Goal: Information Seeking & Learning: Learn about a topic

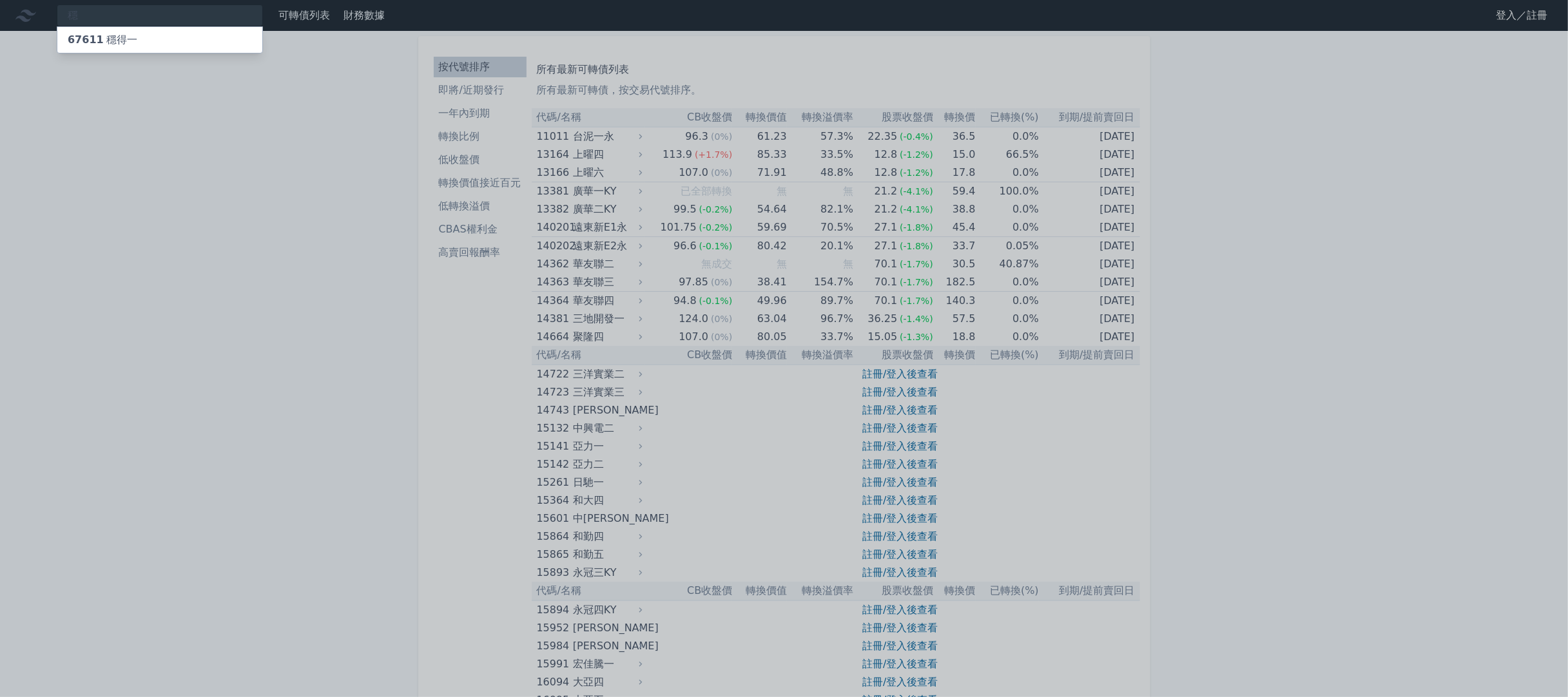
type input "穩"
click at [198, 32] on div "67611 穩得一" at bounding box center [160, 40] width 205 height 26
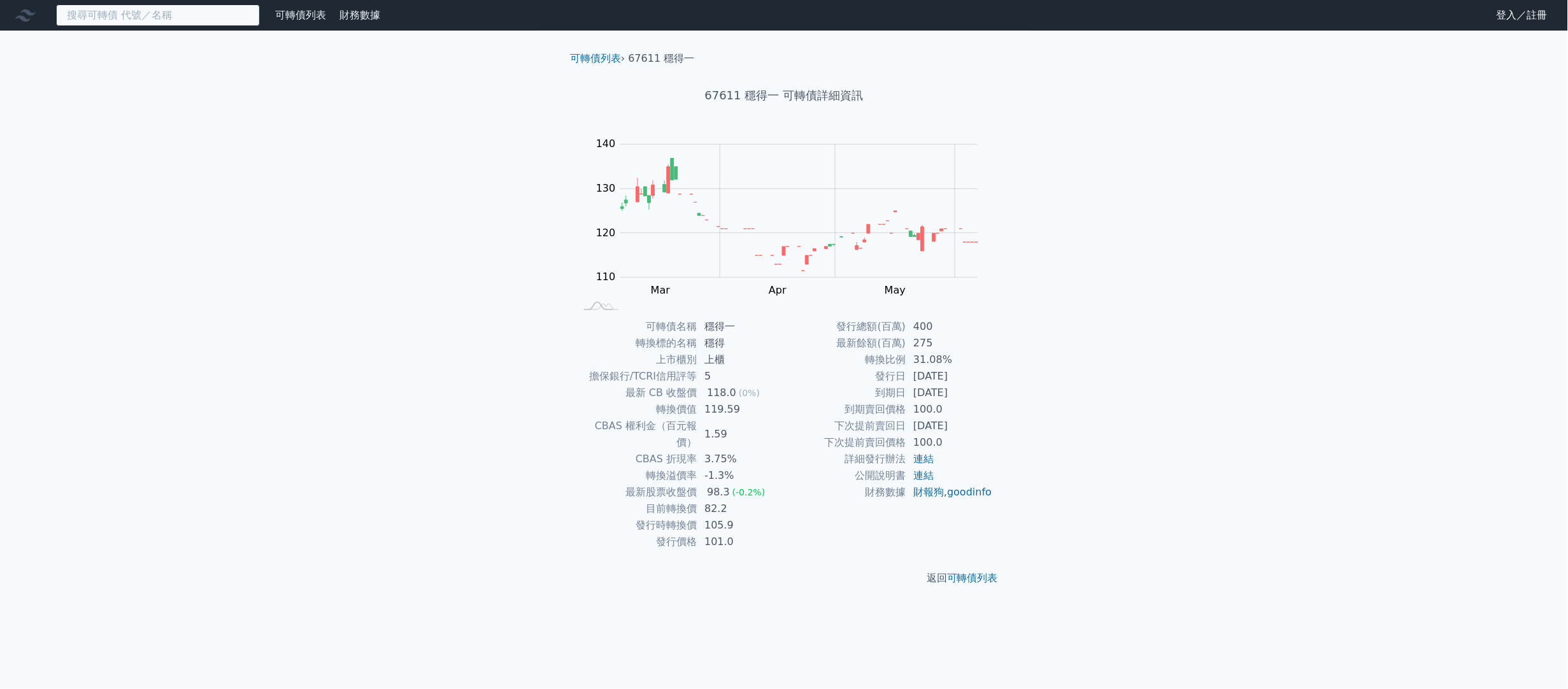
click at [103, 15] on input at bounding box center [158, 15] width 204 height 22
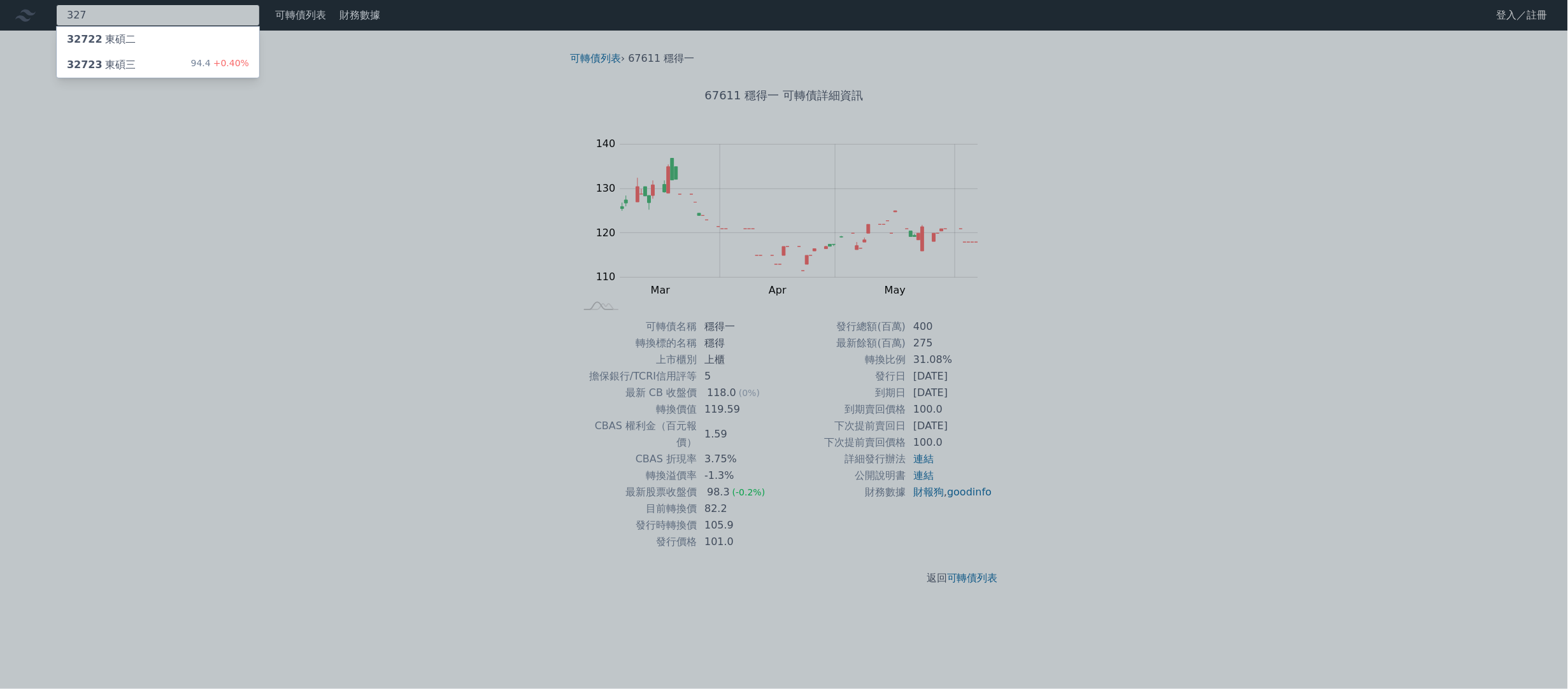
type input "327"
click at [117, 56] on div "32723 東碩三 94.4 +0.40%" at bounding box center [158, 65] width 203 height 26
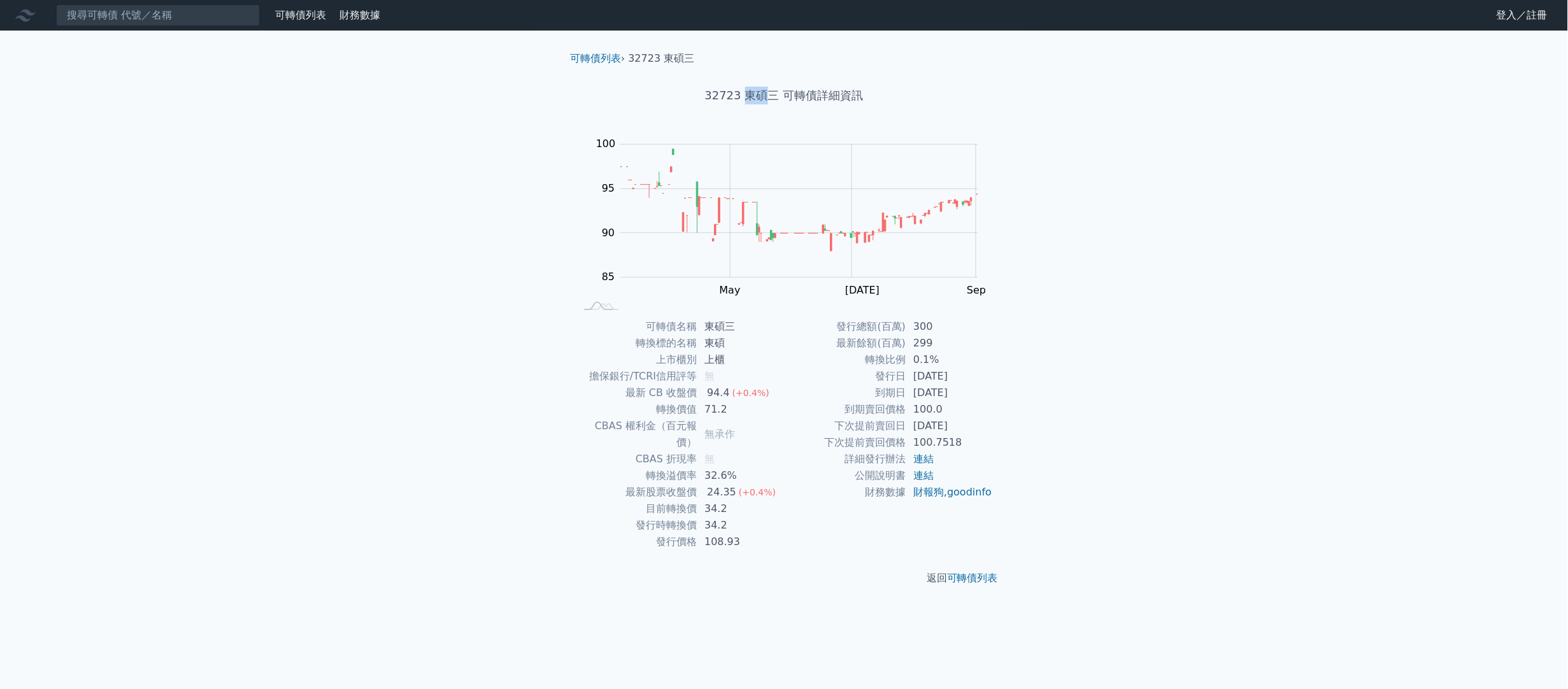
drag, startPoint x: 746, startPoint y: 90, endPoint x: 762, endPoint y: 93, distance: 16.3
click at [762, 93] on h1 "32723 東碩三 可轉債詳細資訊" at bounding box center [784, 96] width 448 height 18
copy h1 "東碩"
click at [168, 19] on input at bounding box center [158, 15] width 204 height 22
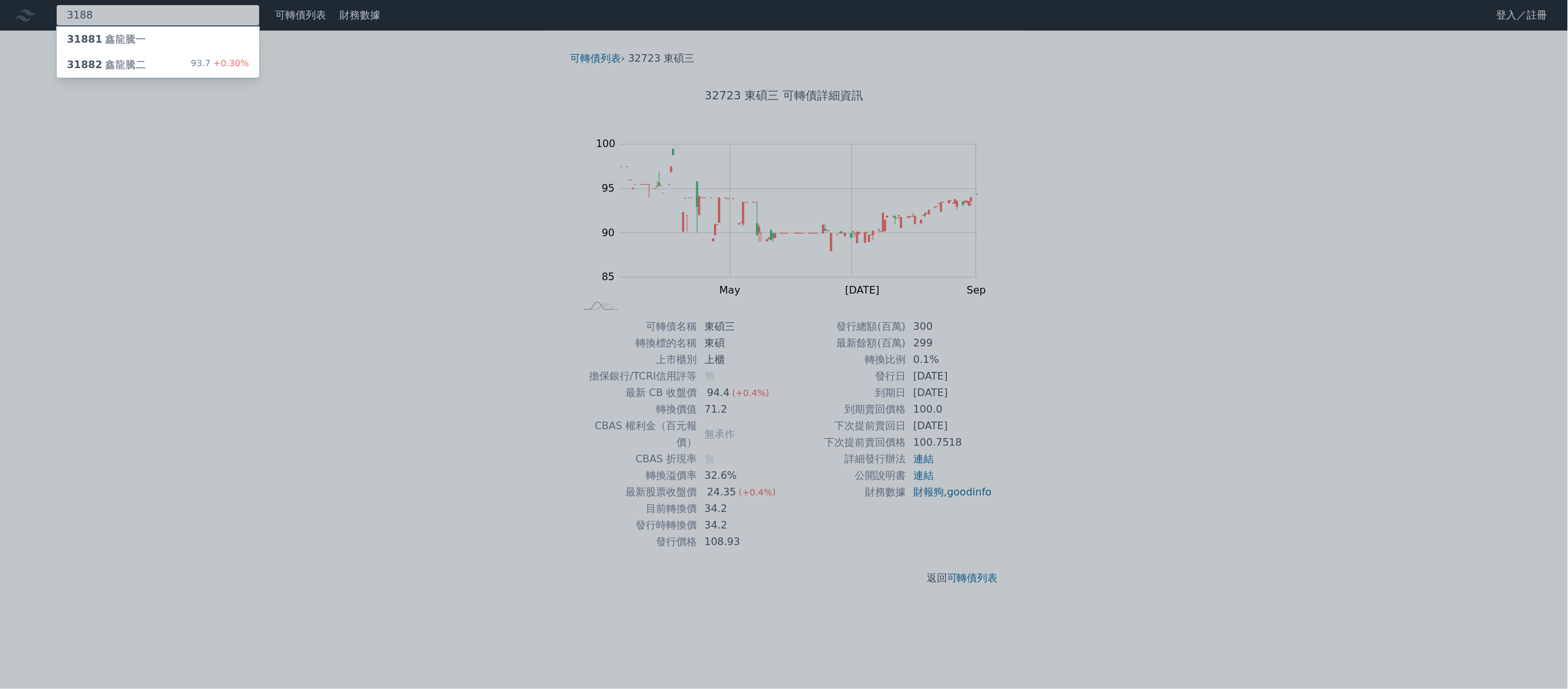
type input "3188"
click at [130, 69] on div "31882 鑫[PERSON_NAME]" at bounding box center [106, 65] width 79 height 15
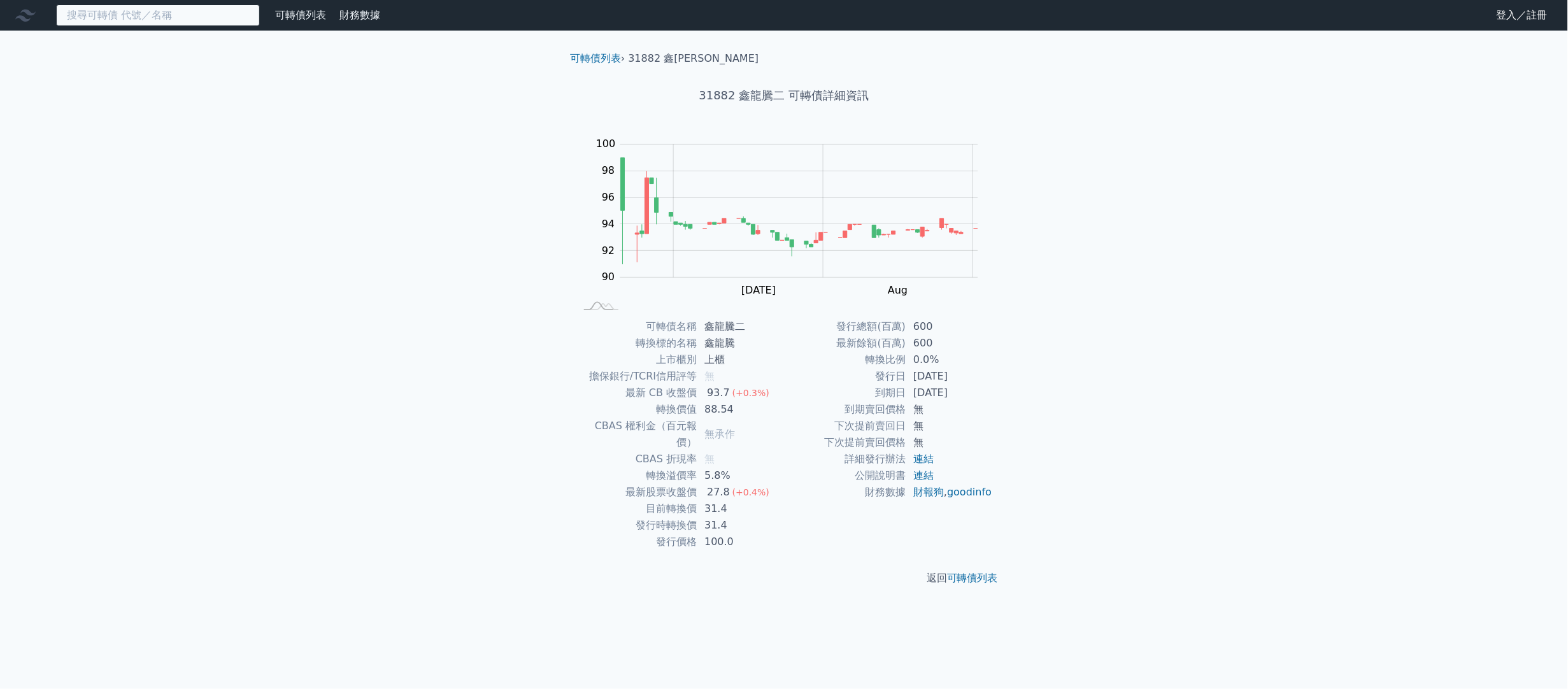
click at [198, 18] on input at bounding box center [158, 15] width 204 height 22
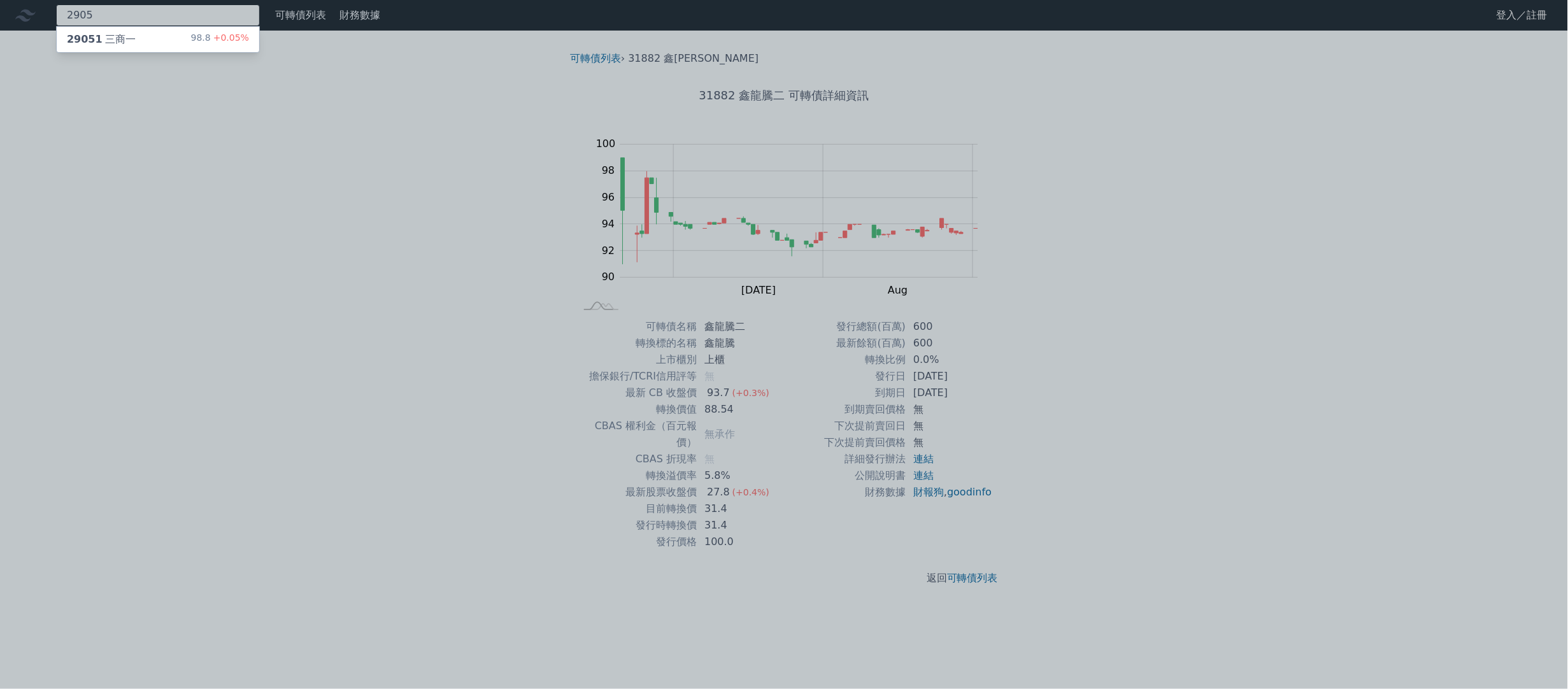
type input "2905"
click at [180, 41] on div "29051 三商一 98.8 +0.05%" at bounding box center [158, 40] width 203 height 26
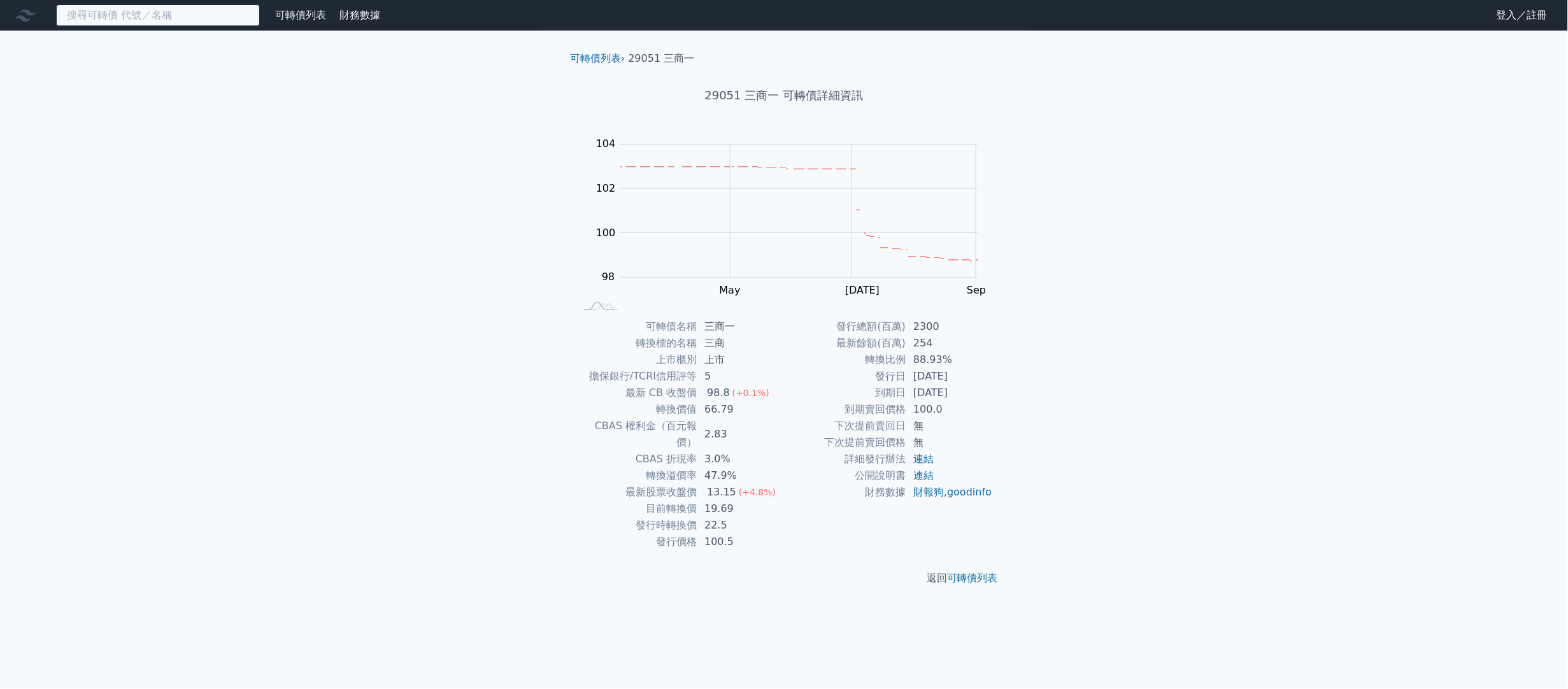
click at [135, 19] on input at bounding box center [158, 15] width 204 height 22
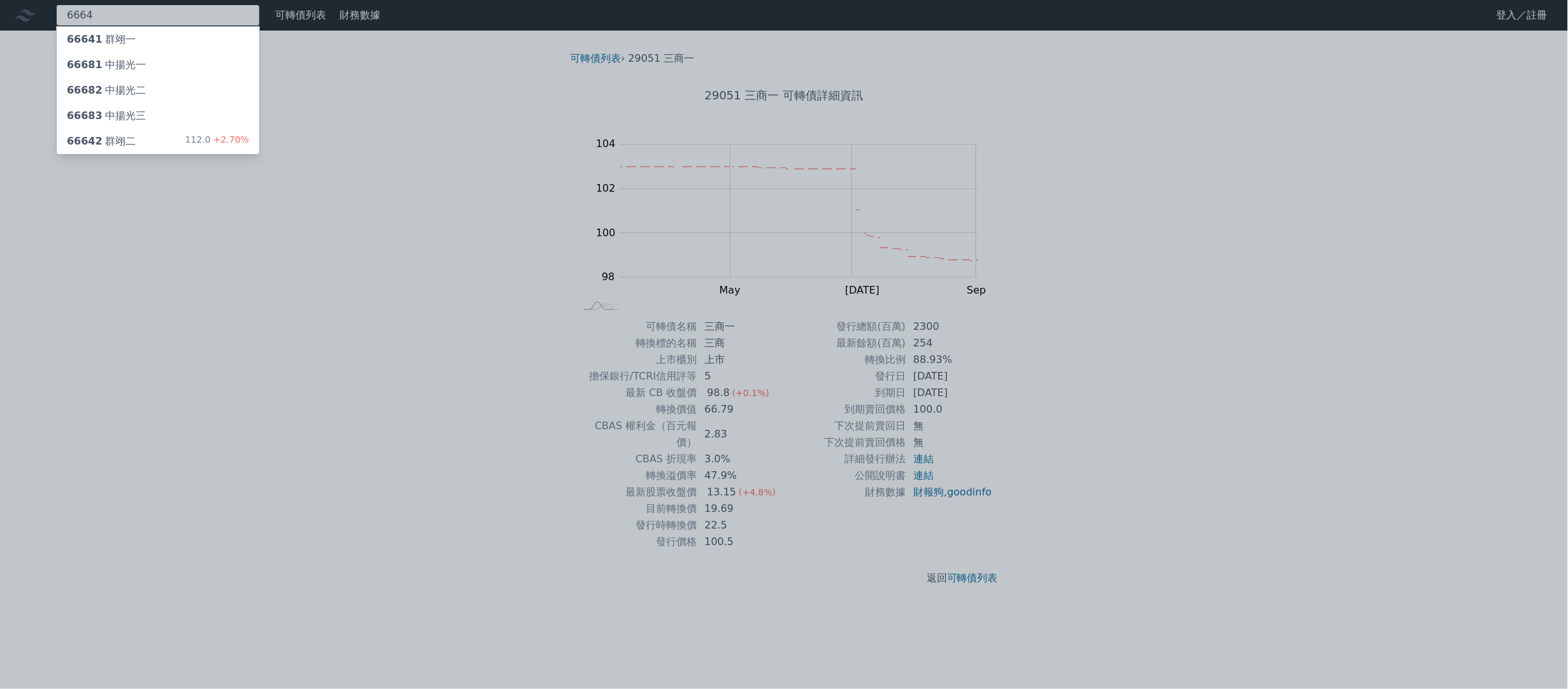
type input "6664"
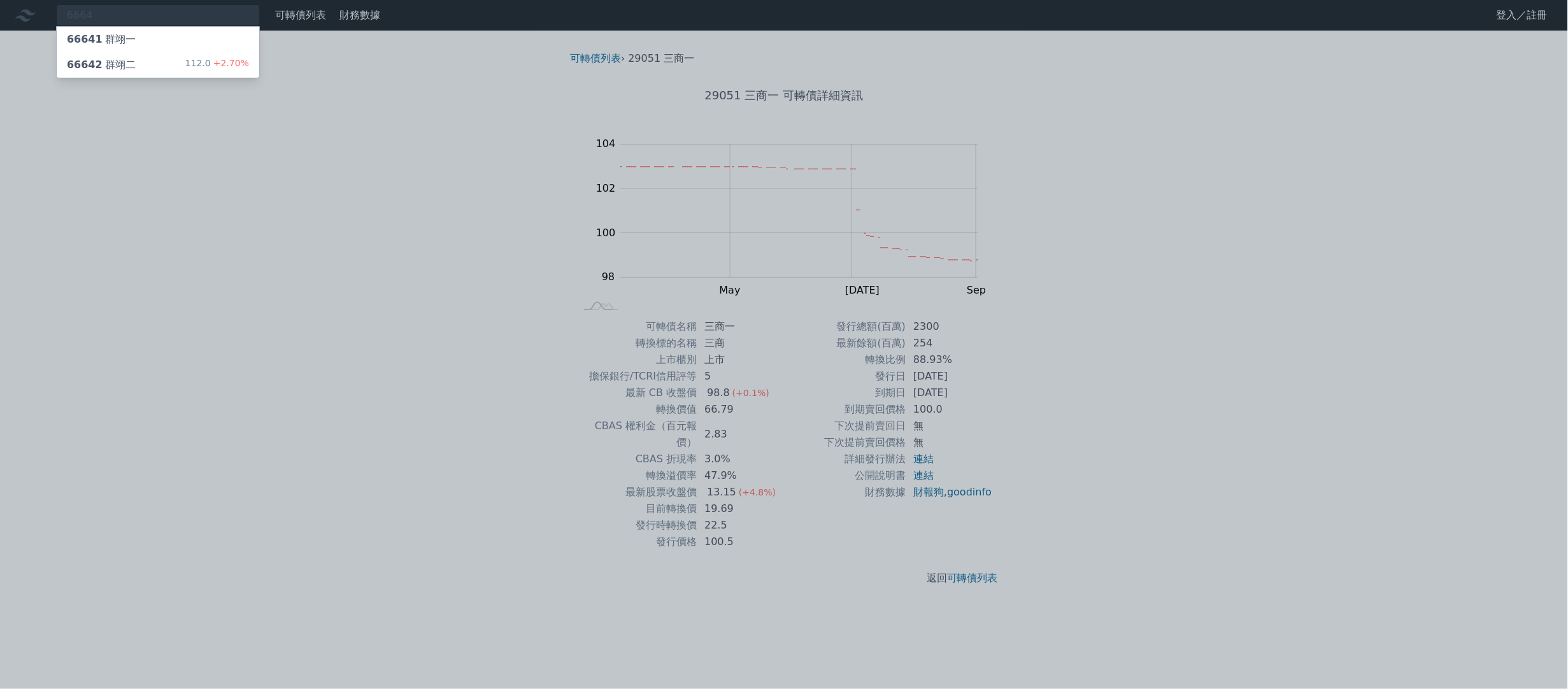
click at [174, 60] on div "66642 群翊二 112.0 +2.70%" at bounding box center [158, 65] width 203 height 26
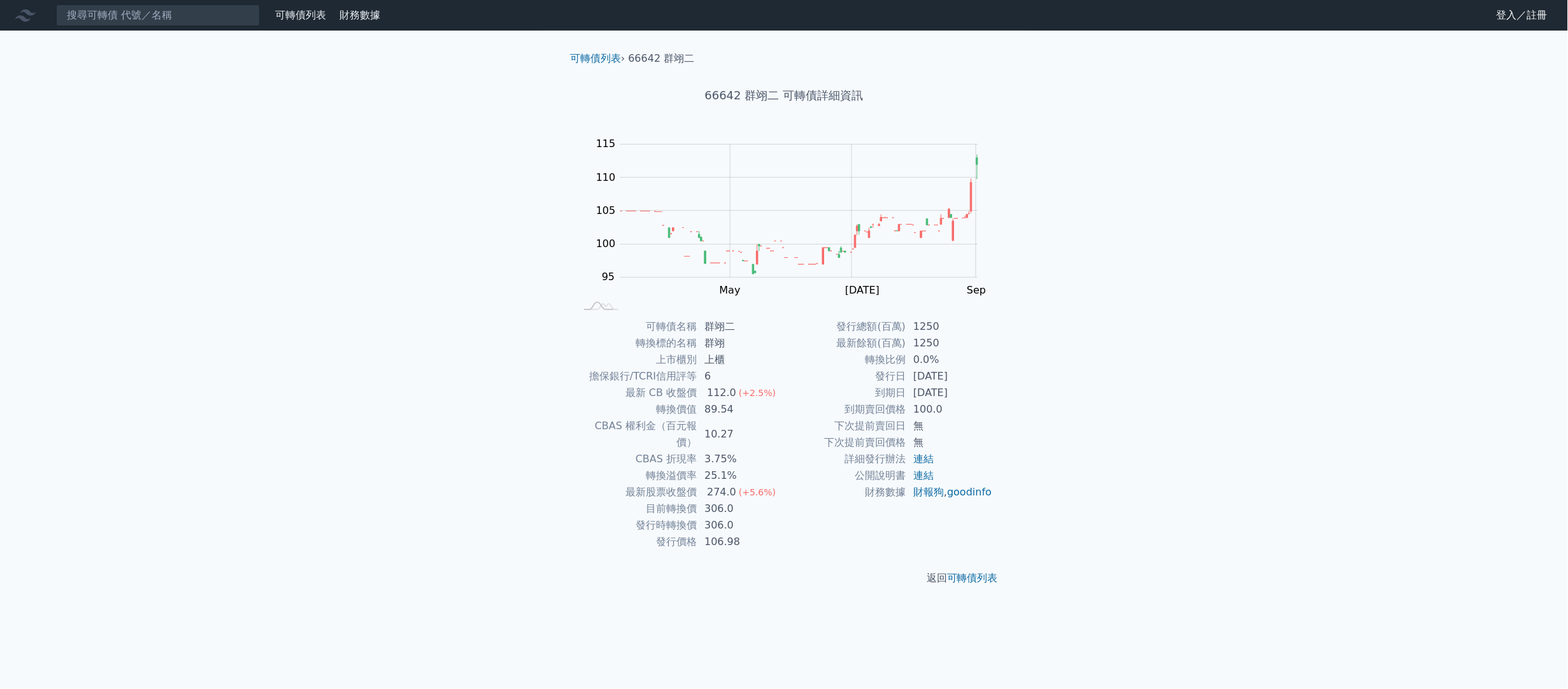
drag, startPoint x: 1037, startPoint y: 304, endPoint x: 1038, endPoint y: 297, distance: 7.1
click at [1037, 301] on div "可轉債列表 財務數據 可轉債列表 財務數據 登入／註冊 登入／註冊 可轉債列表 › 66642 群翊二 66642 群翊二 可轉債詳細資訊 Zoom Out …" at bounding box center [784, 344] width 1568 height 689
click at [210, 12] on input at bounding box center [158, 15] width 204 height 22
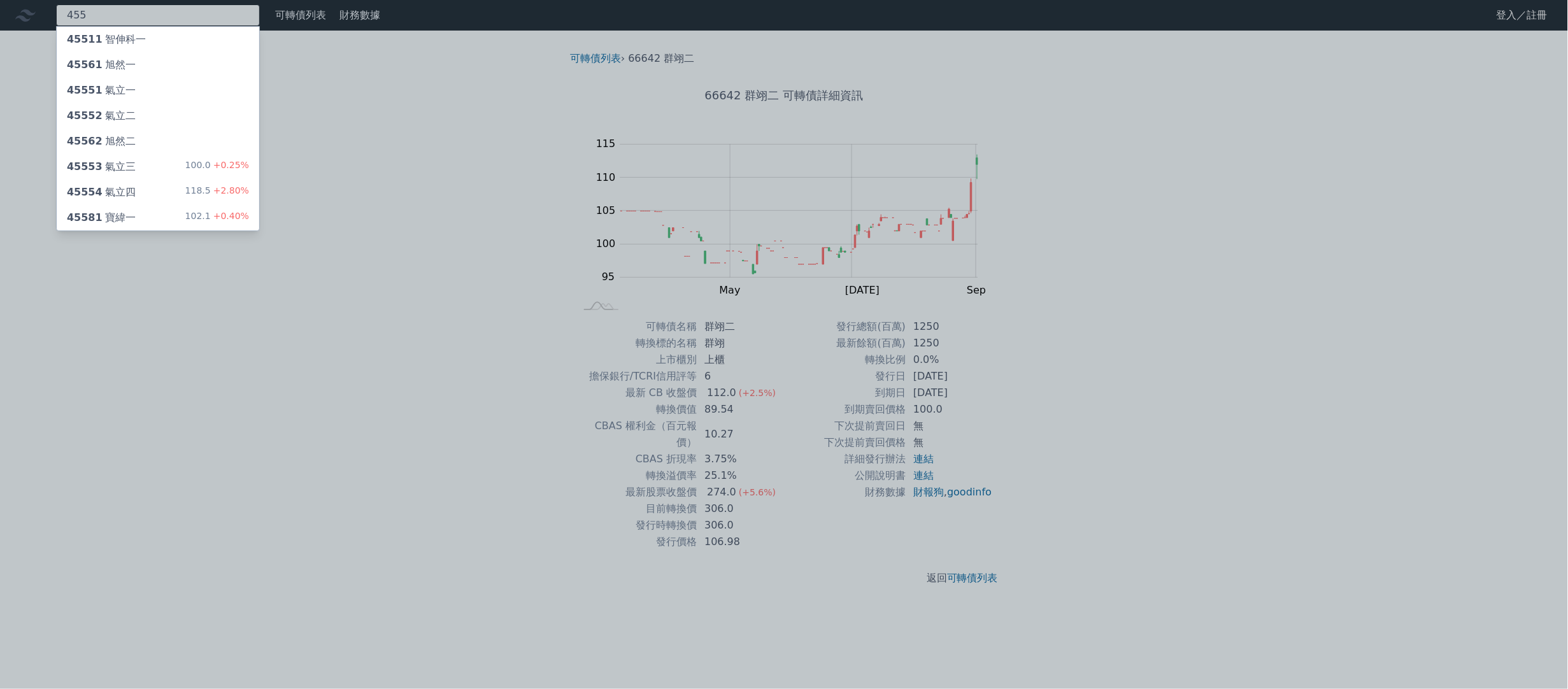
type input "455"
click at [157, 171] on div "45553 氣立三 100.0 +0.25%" at bounding box center [158, 167] width 203 height 26
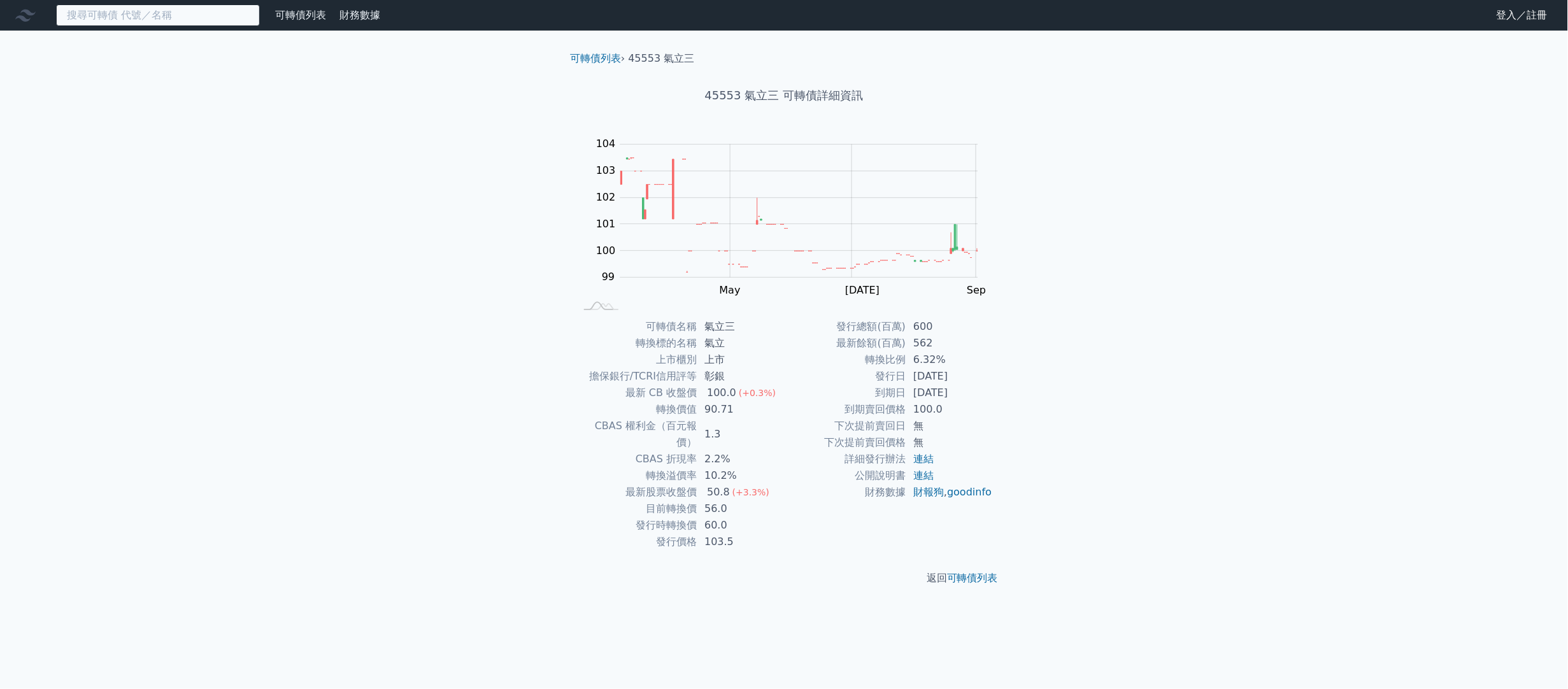
click at [198, 12] on input at bounding box center [158, 15] width 204 height 22
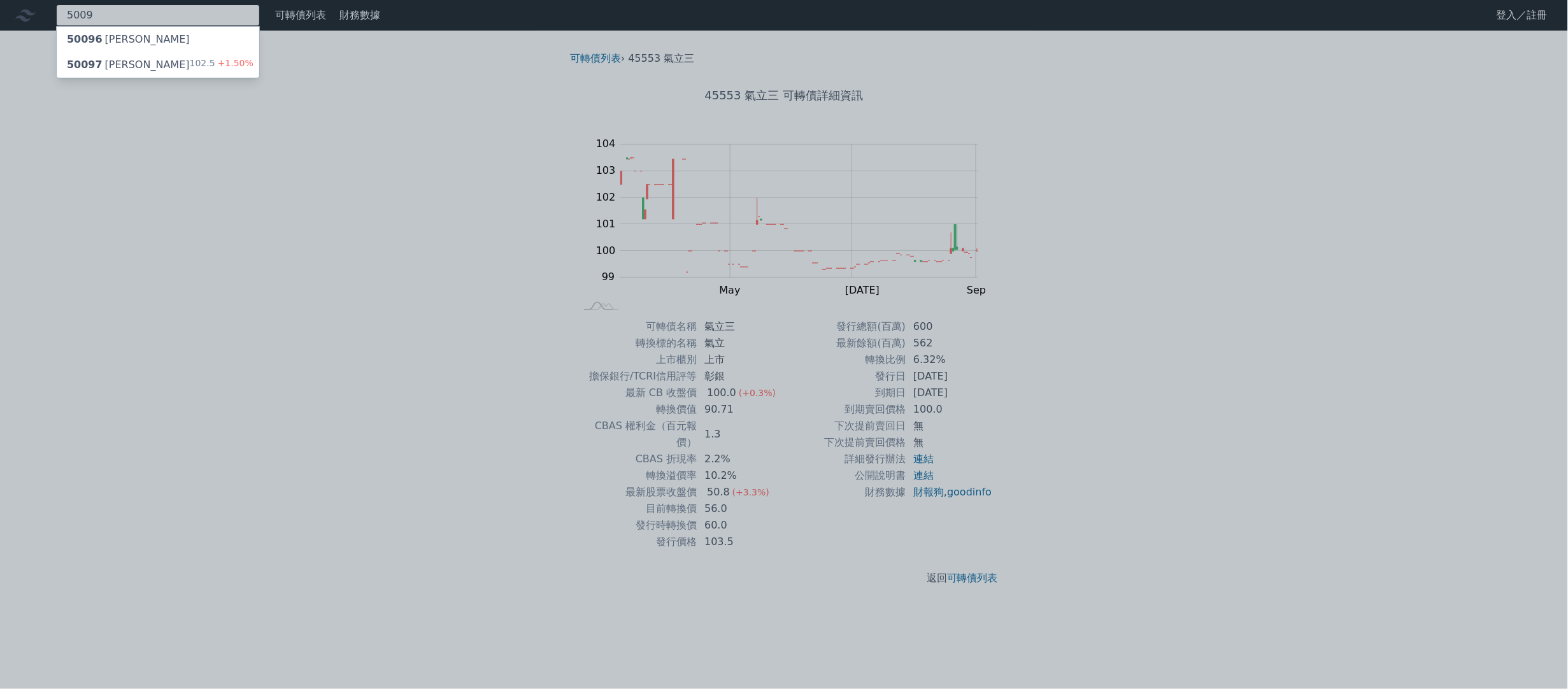
type input "5009"
click at [167, 65] on div "50097 [PERSON_NAME]七 102.5 +1.50%" at bounding box center [158, 65] width 203 height 26
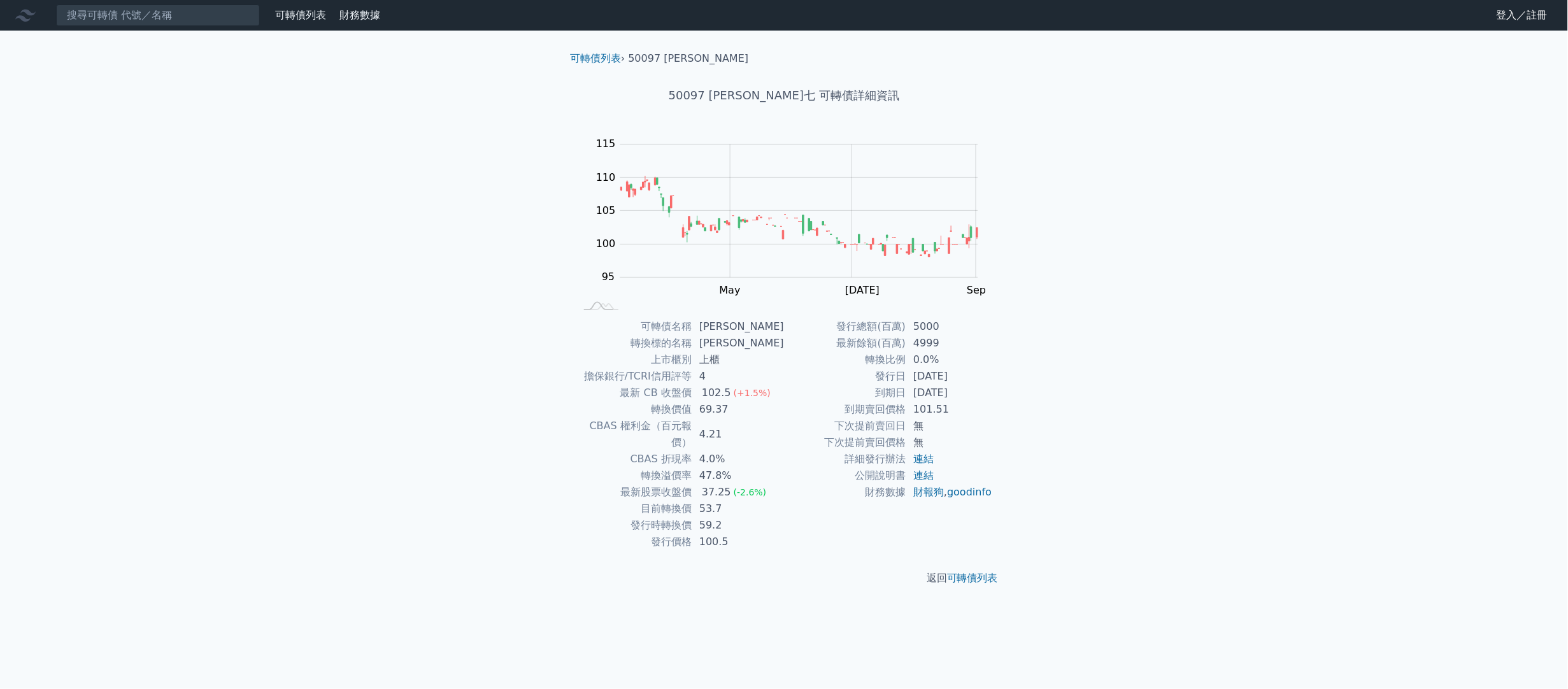
click at [513, 325] on div "可轉債列表 財務數據 可轉債列表 財務數據 登入／註冊 登入／註冊 可轉債列表 › 50097 [PERSON_NAME]七 50097 [PERSON_NA…" at bounding box center [784, 344] width 1568 height 689
click at [236, 12] on input at bounding box center [158, 15] width 204 height 22
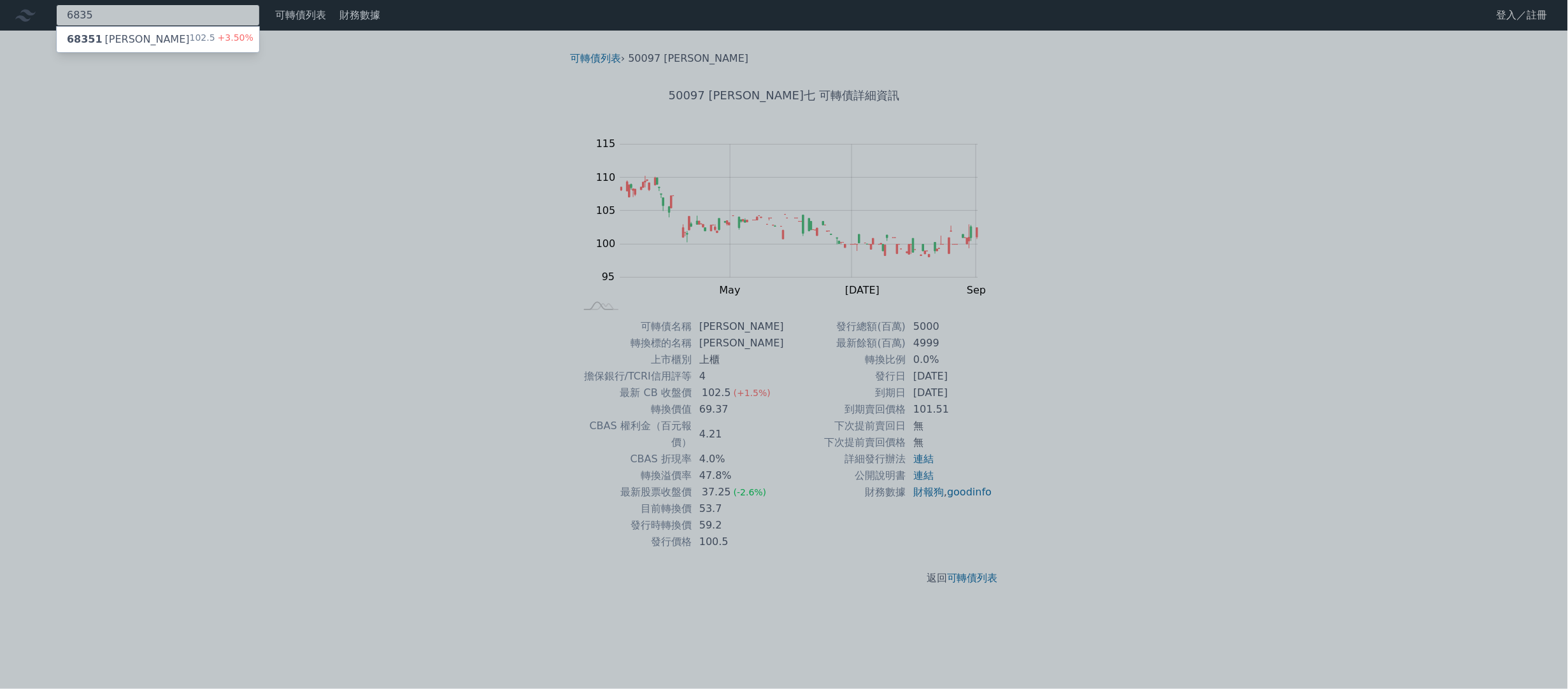
type input "6835"
click at [186, 33] on div "68351 [PERSON_NAME] 102.5 +3.50%" at bounding box center [158, 40] width 203 height 26
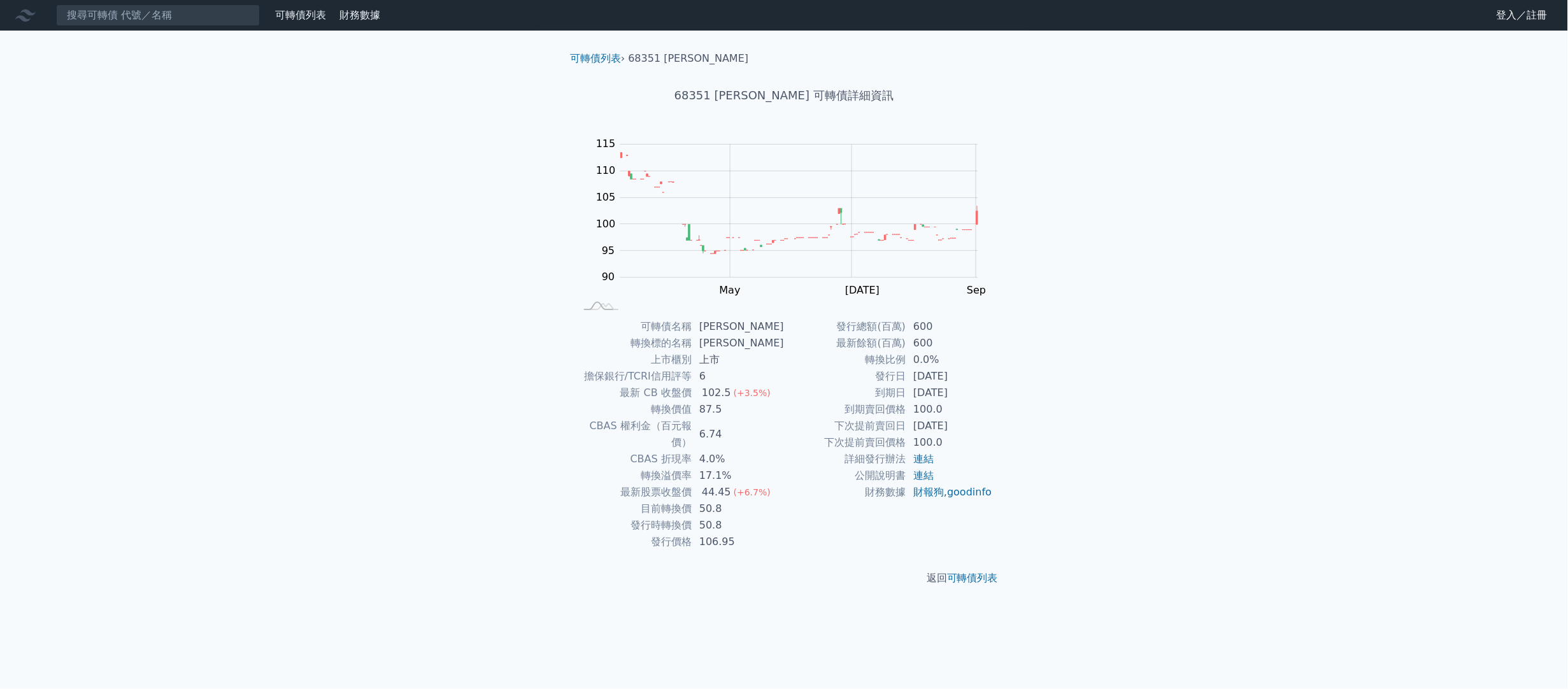
click at [529, 256] on div "可轉債列表 財務數據 可轉債列表 財務數據 登入／註冊 登入／註冊 可轉債列表 › 68351 圓裕一 68351 [PERSON_NAME] 可轉債詳細資訊…" at bounding box center [784, 344] width 1568 height 689
